Goal: Task Accomplishment & Management: Complete application form

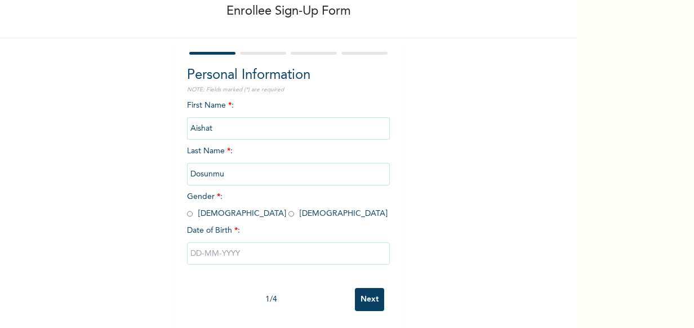
scroll to position [68, 0]
click at [222, 200] on span "Gender * : [DEMOGRAPHIC_DATA] [DEMOGRAPHIC_DATA]" at bounding box center [287, 205] width 201 height 25
click at [289, 209] on input "radio" at bounding box center [292, 214] width 6 height 11
radio input "true"
click at [221, 242] on input "text" at bounding box center [288, 253] width 203 height 23
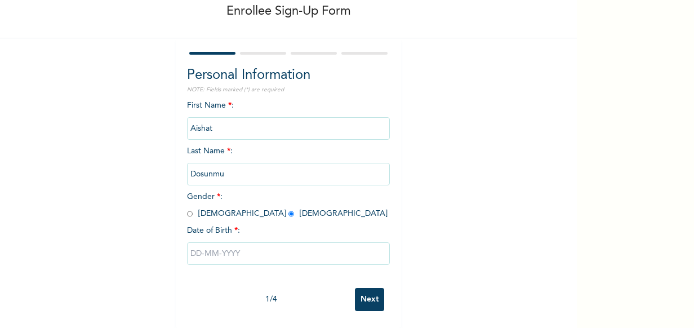
select select "8"
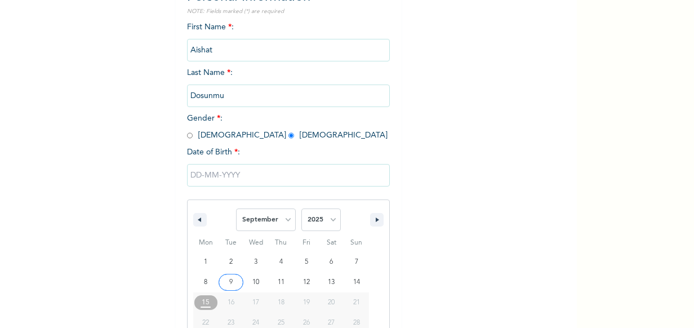
scroll to position [184, 0]
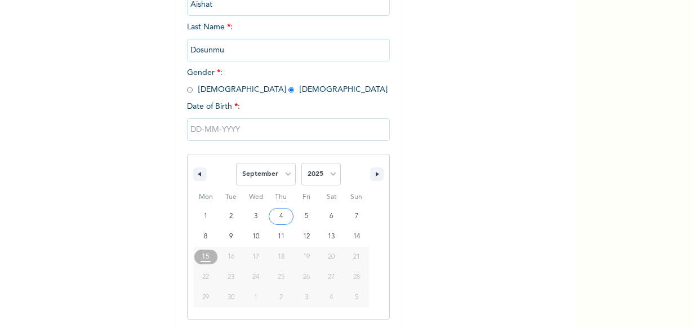
click at [334, 183] on select "2025 2024 2023 2022 2021 2020 2019 2018 2017 2016 2015 2014 2013 2012 2011 2010…" at bounding box center [321, 174] width 39 height 23
select select "1999"
click at [302, 163] on select "2025 2024 2023 2022 2021 2020 2019 2018 2017 2016 2015 2014 2013 2012 2011 2010…" at bounding box center [321, 174] width 39 height 23
click at [280, 176] on select "January February March April May June July August September October November De…" at bounding box center [266, 174] width 60 height 23
select select "10"
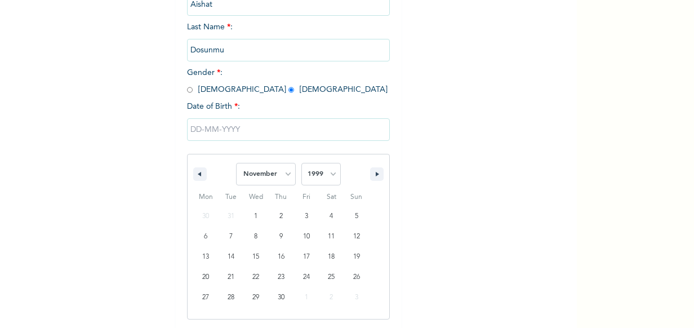
click at [236, 163] on select "January February March April May June July August September October November De…" at bounding box center [266, 174] width 60 height 23
type input "[DATE]"
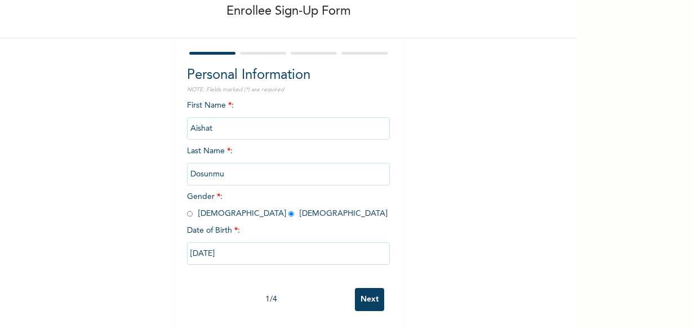
scroll to position [68, 0]
click at [363, 288] on input "Next" at bounding box center [369, 299] width 29 height 23
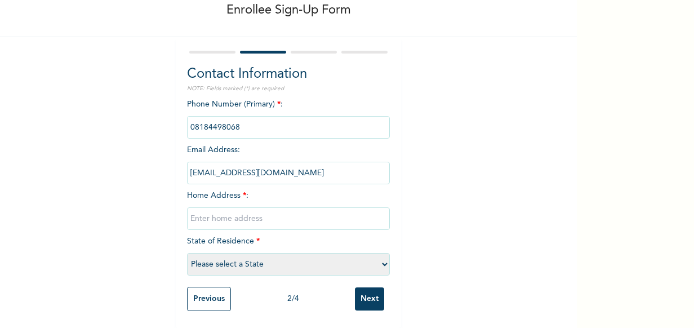
scroll to position [69, 0]
click at [233, 207] on input "text" at bounding box center [288, 218] width 203 height 23
type input "12, [MEDICAL_DATA] Close Off [PERSON_NAME], [GEOGRAPHIC_DATA]"
click at [280, 259] on select "Please select a State [PERSON_NAME] (FCT) [PERSON_NAME] Ibom [GEOGRAPHIC_DATA] …" at bounding box center [288, 264] width 203 height 23
select select "25"
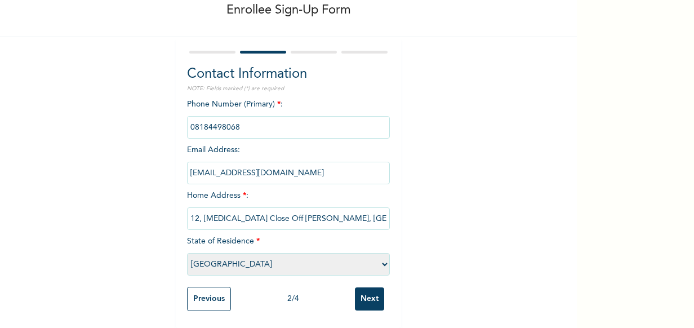
click at [187, 253] on select "Please select a State [PERSON_NAME] (FCT) [PERSON_NAME] Ibom [GEOGRAPHIC_DATA] …" at bounding box center [288, 264] width 203 height 23
click at [361, 297] on input "Next" at bounding box center [369, 298] width 29 height 23
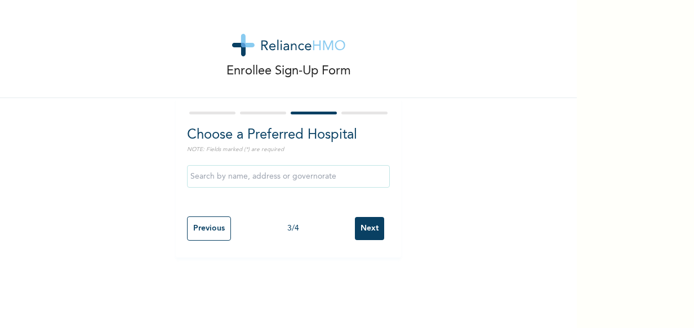
scroll to position [0, 0]
click at [286, 176] on input "text" at bounding box center [288, 176] width 203 height 23
click at [290, 178] on input "Lifeline Children Hospital - [GEOGRAPHIC_DATA]" at bounding box center [288, 176] width 203 height 23
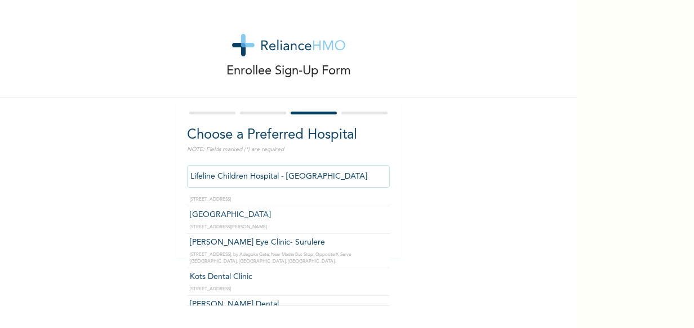
scroll to position [369, 0]
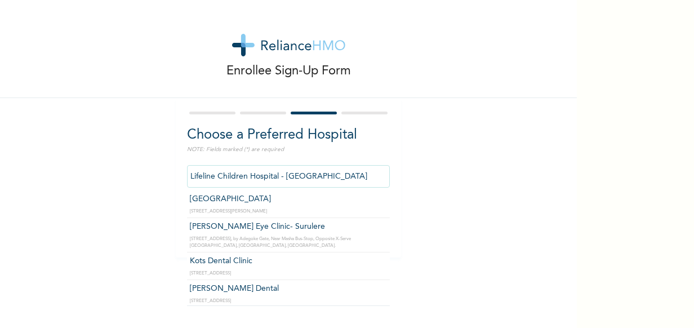
type input "[GEOGRAPHIC_DATA]"
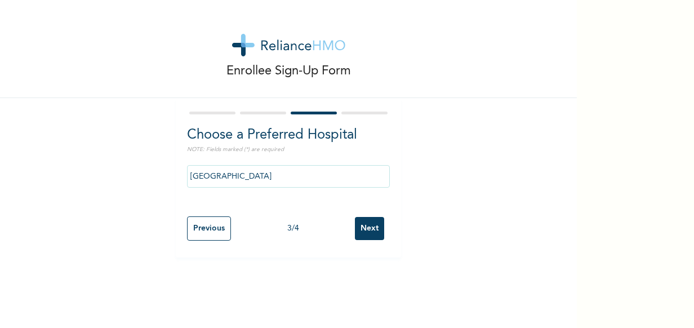
click at [370, 229] on input "Next" at bounding box center [369, 228] width 29 height 23
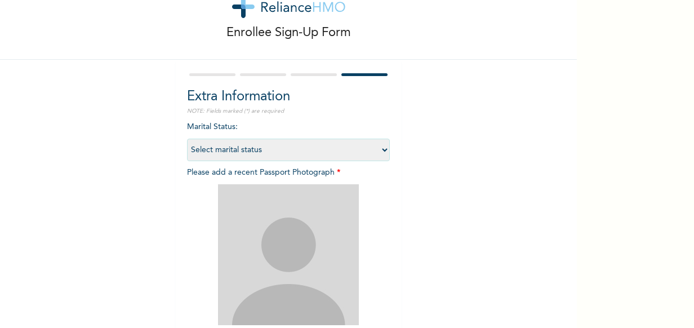
scroll to position [65, 0]
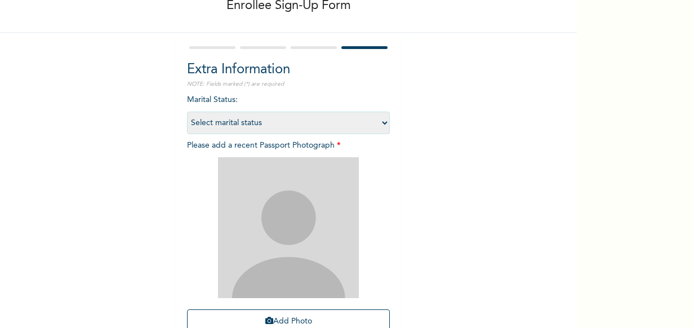
click at [275, 115] on select "Select marital status [DEMOGRAPHIC_DATA] Married [DEMOGRAPHIC_DATA] Widow/[DEMO…" at bounding box center [288, 123] width 203 height 23
select select "1"
click at [187, 112] on select "Select marital status [DEMOGRAPHIC_DATA] Married [DEMOGRAPHIC_DATA] Widow/[DEMO…" at bounding box center [288, 123] width 203 height 23
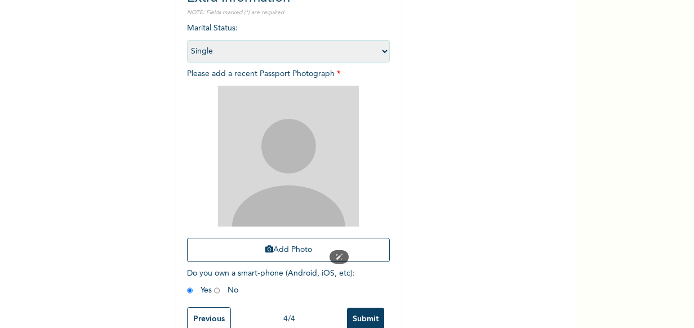
scroll to position [138, 0]
click at [277, 203] on img at bounding box center [288, 155] width 141 height 141
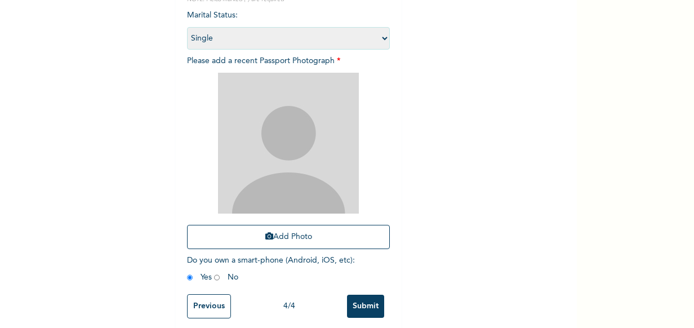
scroll to position [165, 0]
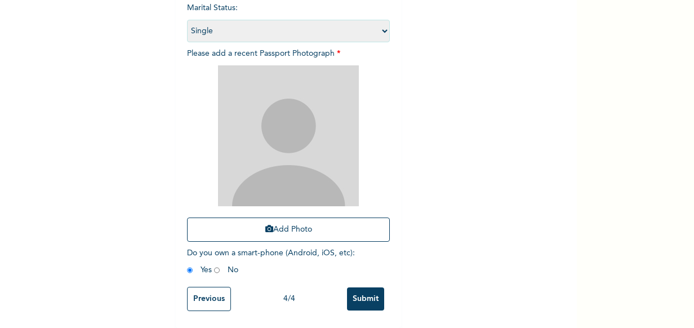
click at [286, 230] on button "Add Photo" at bounding box center [288, 230] width 203 height 24
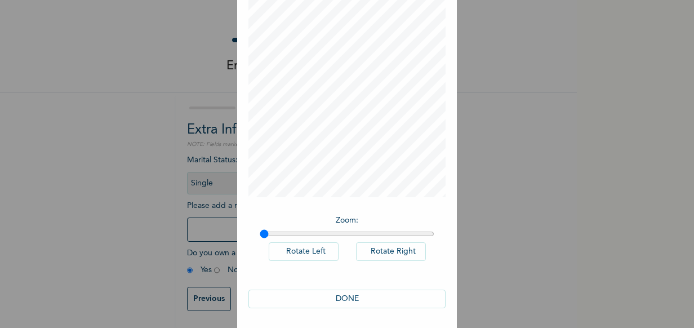
scroll to position [64, 0]
click at [345, 299] on button "DONE" at bounding box center [347, 298] width 197 height 19
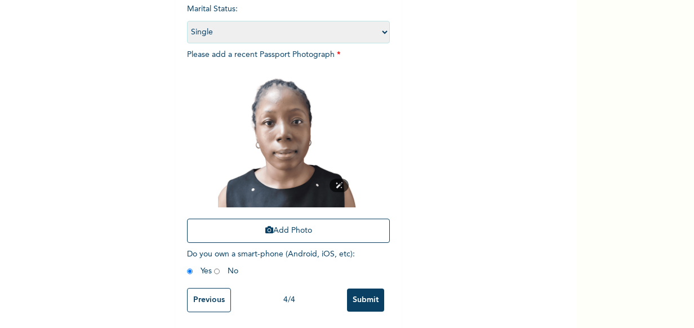
scroll to position [165, 0]
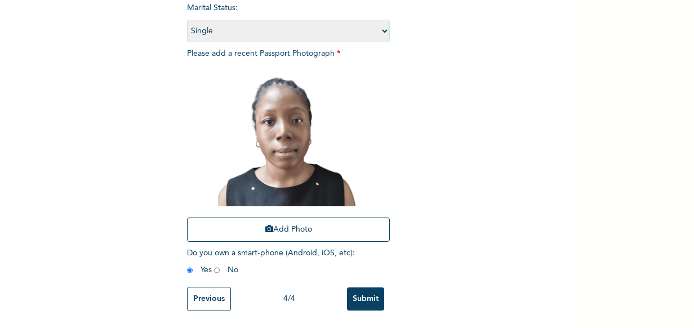
click at [359, 293] on input "Submit" at bounding box center [365, 298] width 37 height 23
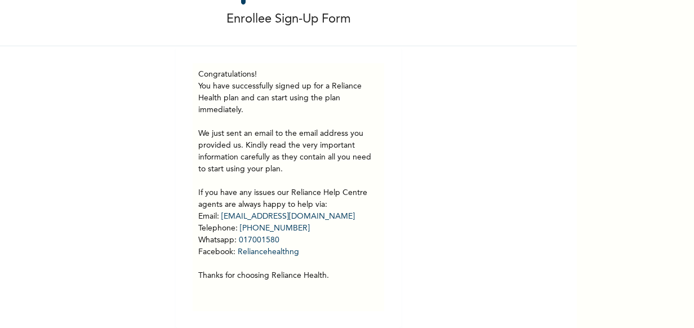
scroll to position [0, 0]
